Goal: Find specific page/section

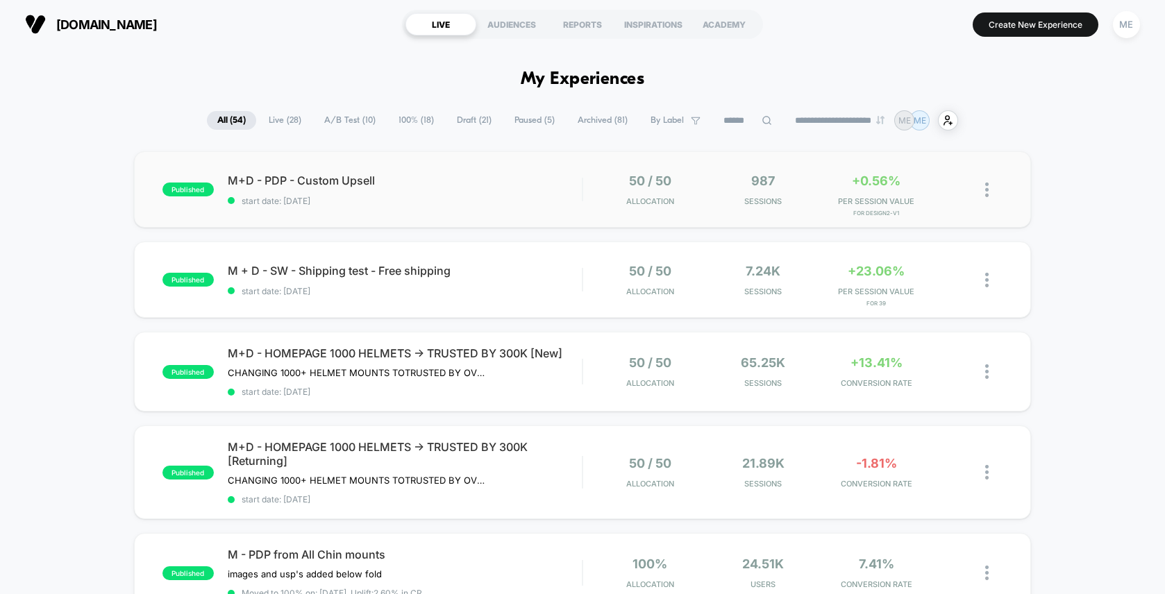
click at [587, 170] on div "published M+D - PDP - Custom Upsell start date: [DATE] 50 / 50 Allocation 987 S…" at bounding box center [582, 189] width 897 height 76
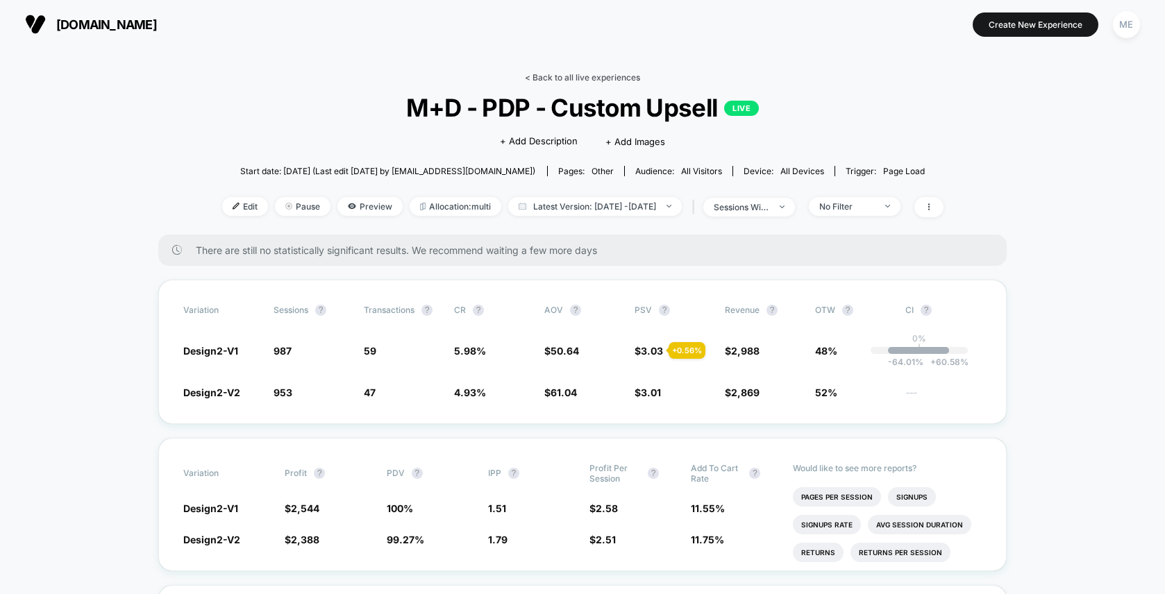
click at [558, 76] on link "< Back to all live experiences" at bounding box center [582, 77] width 115 height 10
